Goal: Check status: Check status

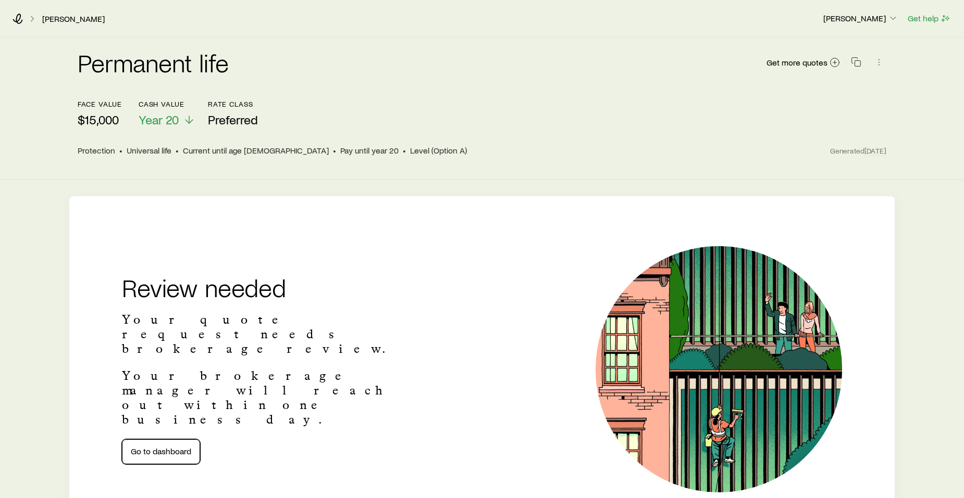
click at [171, 440] on link "Go to dashboard" at bounding box center [161, 452] width 78 height 25
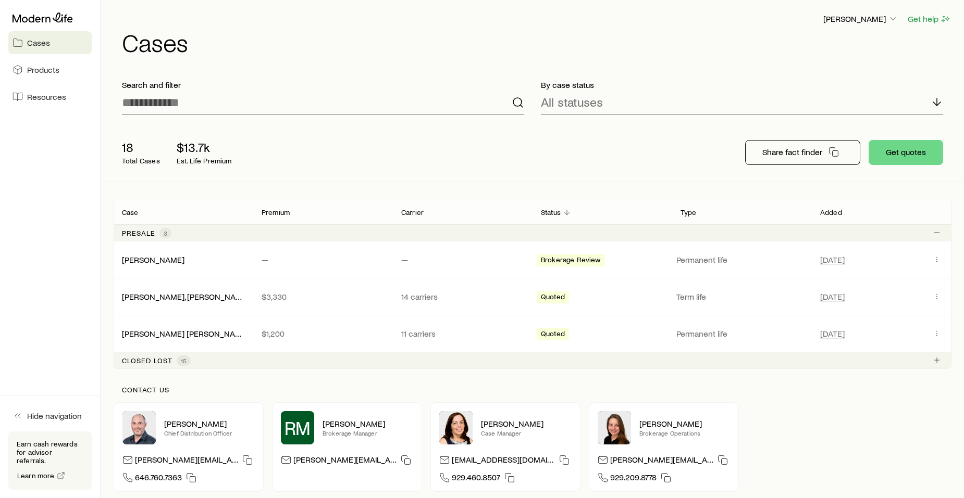
click at [155, 297] on link "[PERSON_NAME], [PERSON_NAME]" at bounding box center [186, 297] width 128 height 10
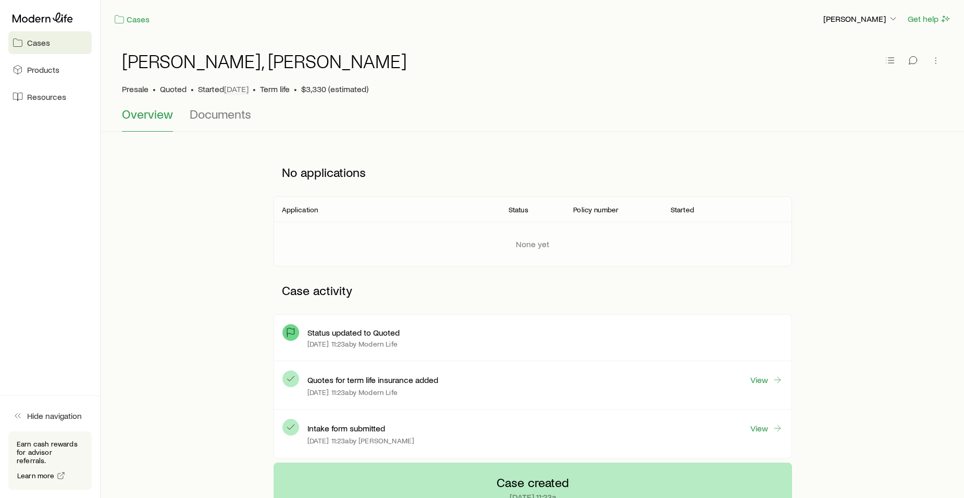
scroll to position [249, 0]
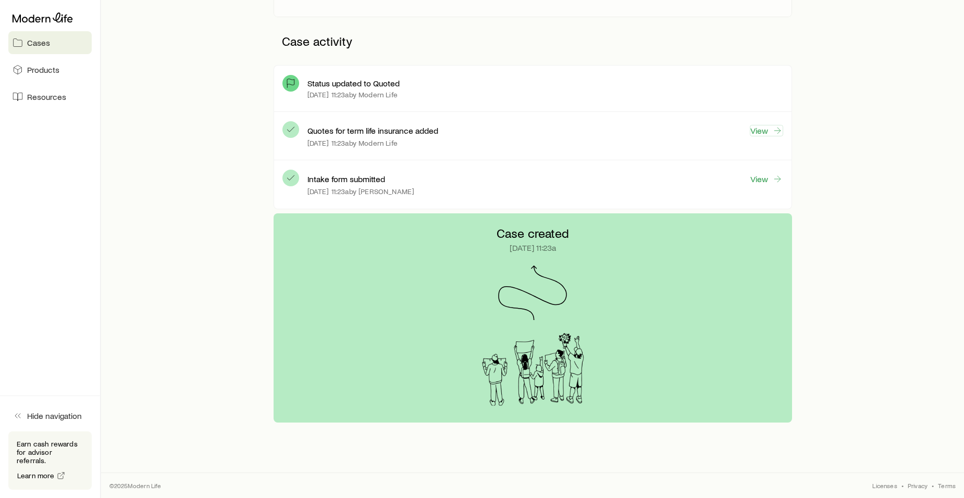
click at [759, 129] on link "View" at bounding box center [765, 130] width 33 height 11
